Goal: Task Accomplishment & Management: Manage account settings

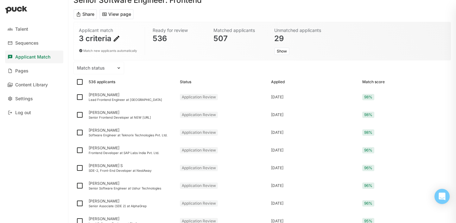
scroll to position [40, 0]
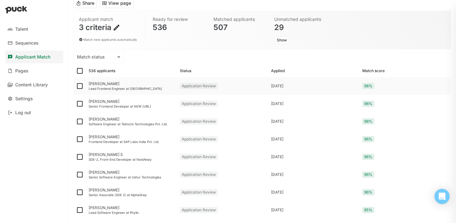
click at [92, 85] on div "[PERSON_NAME]" at bounding box center [132, 84] width 86 height 4
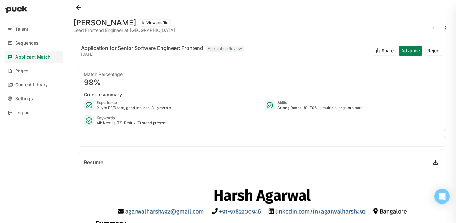
click at [406, 49] on button "Advance" at bounding box center [411, 51] width 24 height 10
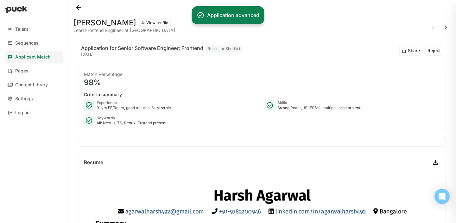
click at [415, 50] on button "Share" at bounding box center [410, 51] width 23 height 10
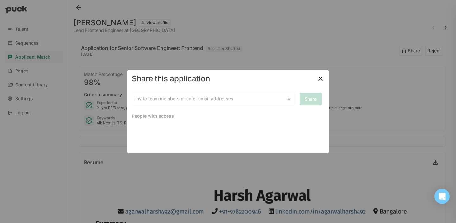
click at [319, 78] on img at bounding box center [321, 79] width 8 height 8
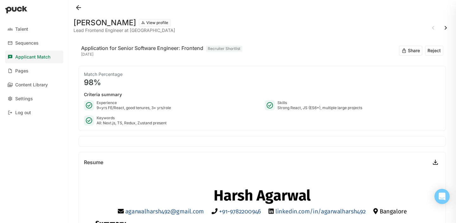
click at [447, 28] on button at bounding box center [446, 28] width 10 height 10
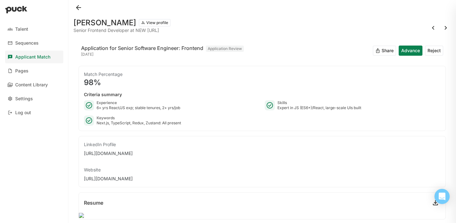
scroll to position [1, 0]
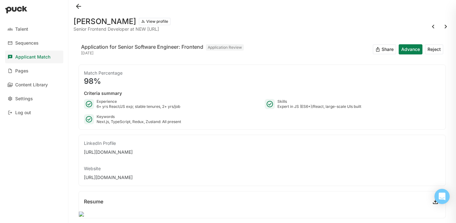
click at [156, 21] on button "View profile" at bounding box center [155, 22] width 32 height 8
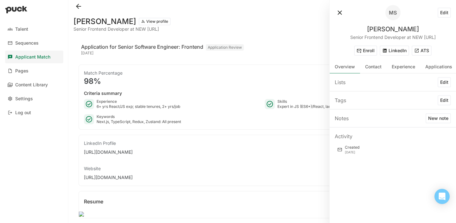
click at [395, 51] on button "LinkedIn" at bounding box center [394, 51] width 29 height 10
click at [340, 13] on button at bounding box center [340, 13] width 10 height 10
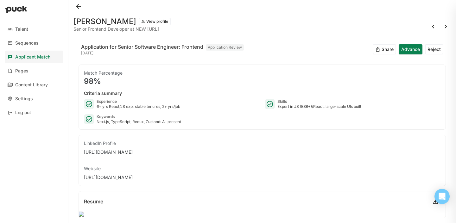
click at [432, 50] on button "Reject" at bounding box center [434, 49] width 18 height 10
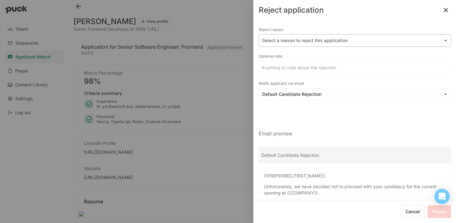
click at [344, 42] on div at bounding box center [351, 40] width 178 height 7
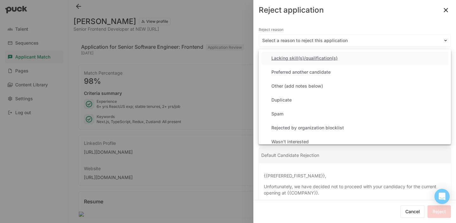
click at [320, 60] on div "Lacking skill(s)/qualification(s)" at bounding box center [305, 58] width 66 height 5
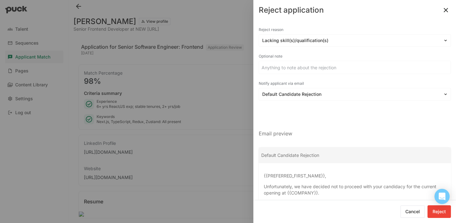
click at [437, 211] on button "Reject" at bounding box center [439, 212] width 23 height 13
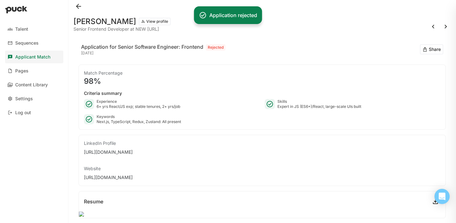
click at [447, 25] on button at bounding box center [446, 27] width 10 height 10
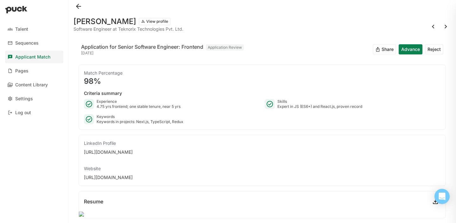
click at [144, 21] on button "View profile" at bounding box center [155, 22] width 32 height 8
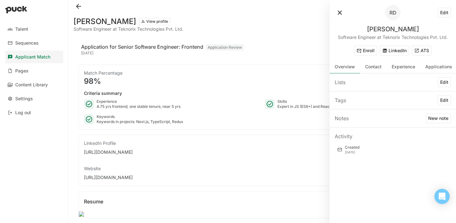
click at [388, 51] on button "LinkedIn" at bounding box center [394, 51] width 29 height 10
